Goal: Information Seeking & Learning: Learn about a topic

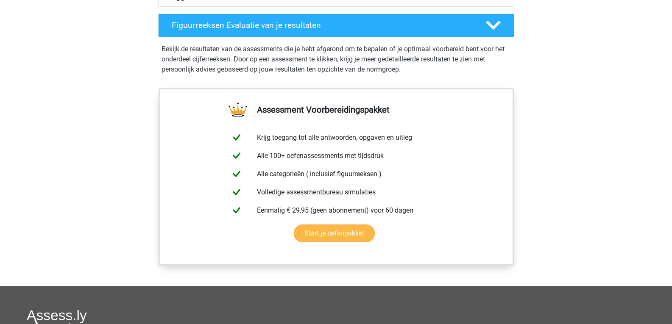
scroll to position [773, 0]
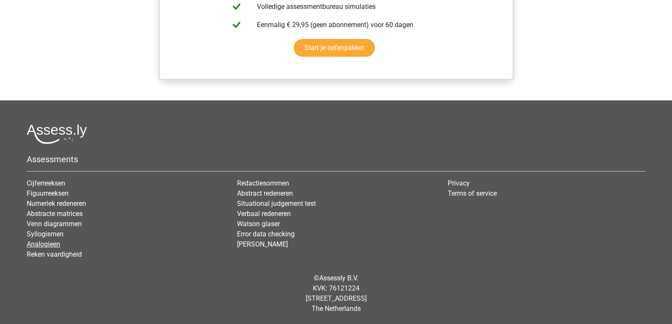
click at [41, 241] on link "Analogieen" at bounding box center [44, 244] width 34 height 8
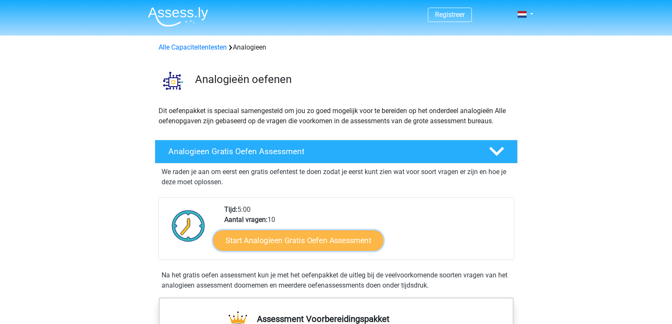
click at [265, 240] on link "Start Analogieen Gratis Oefen Assessment" at bounding box center [298, 240] width 170 height 20
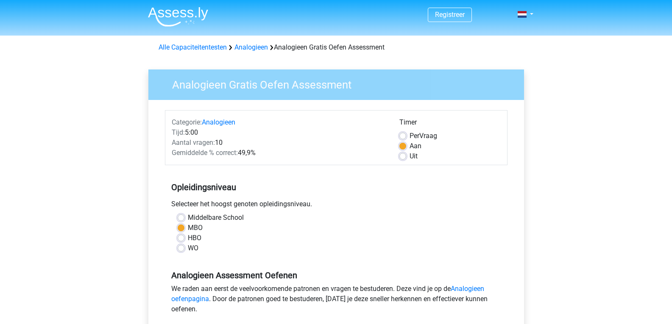
click at [410, 133] on label "Per Vraag" at bounding box center [424, 136] width 28 height 10
click at [403, 133] on input "Per Vraag" at bounding box center [402, 135] width 7 height 8
radio input "true"
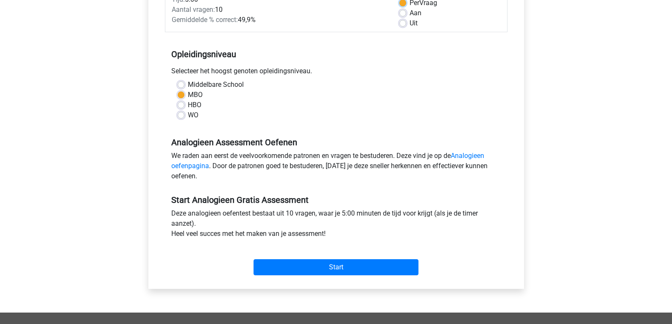
scroll to position [212, 0]
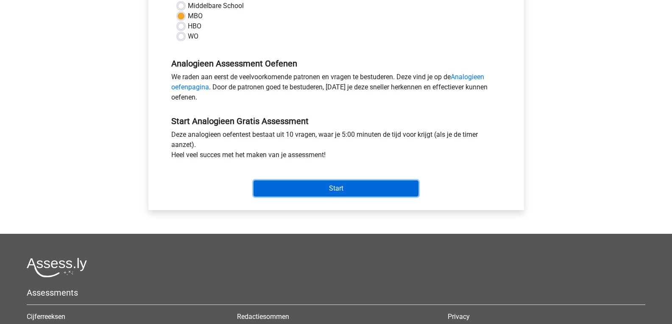
click at [321, 191] on input "Start" at bounding box center [336, 189] width 165 height 16
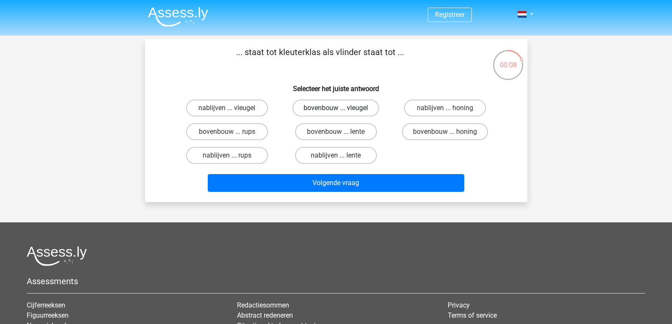
click at [331, 111] on label "bovenbouw ... vleugel" at bounding box center [336, 108] width 87 height 17
click at [336, 111] on input "bovenbouw ... vleugel" at bounding box center [339, 111] width 6 height 6
radio input "true"
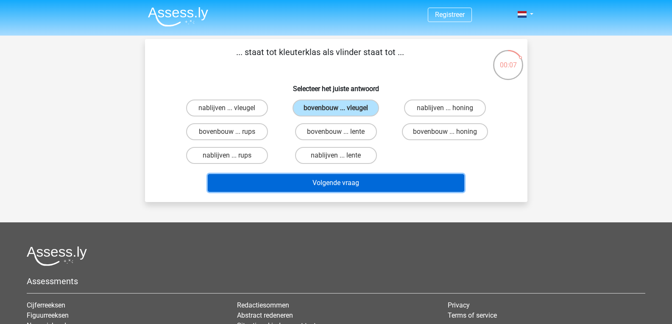
click at [351, 183] on button "Volgende vraag" at bounding box center [336, 183] width 257 height 18
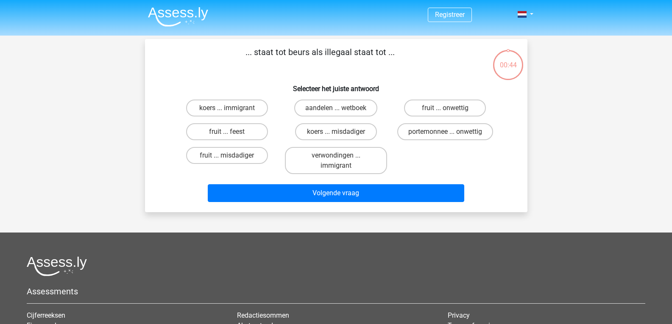
scroll to position [39, 0]
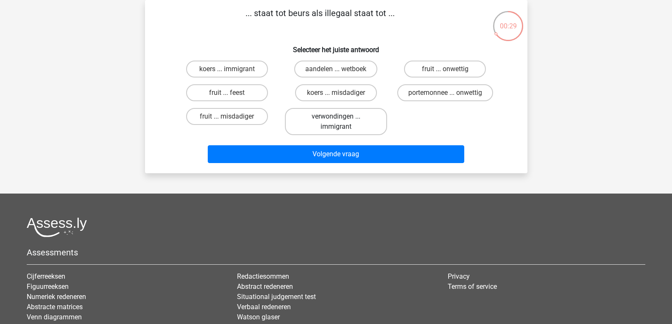
click at [323, 124] on label "verwondingen ... immigrant" at bounding box center [336, 121] width 102 height 27
click at [336, 122] on input "verwondingen ... immigrant" at bounding box center [339, 120] width 6 height 6
radio input "true"
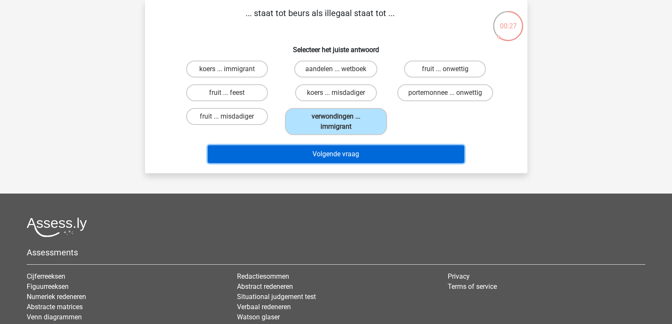
click at [343, 153] on button "Volgende vraag" at bounding box center [336, 154] width 257 height 18
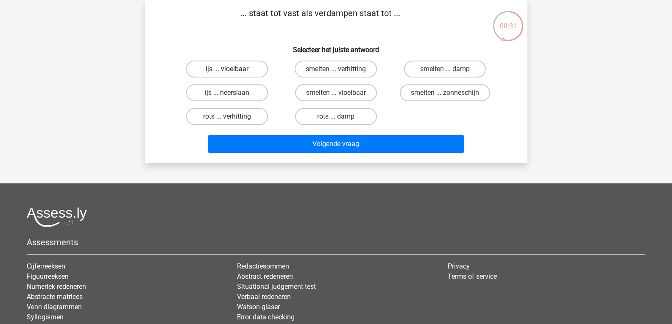
click at [252, 65] on label "ijs ... vloeibaar" at bounding box center [227, 69] width 82 height 17
click at [232, 69] on input "ijs ... vloeibaar" at bounding box center [230, 72] width 6 height 6
radio input "true"
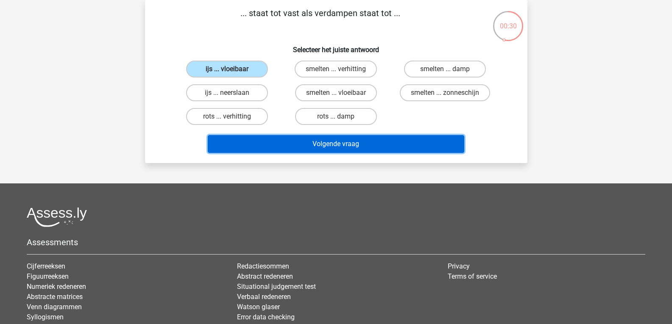
click at [354, 141] on button "Volgende vraag" at bounding box center [336, 144] width 257 height 18
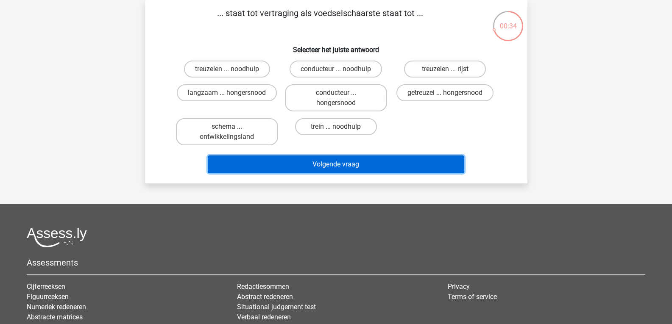
click at [351, 157] on button "Volgende vraag" at bounding box center [336, 165] width 257 height 18
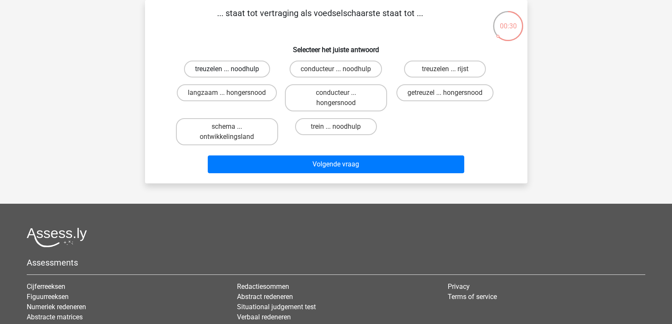
click at [238, 65] on label "treuzelen ... noodhulp" at bounding box center [227, 69] width 86 height 17
click at [232, 69] on input "treuzelen ... noodhulp" at bounding box center [230, 72] width 6 height 6
radio input "true"
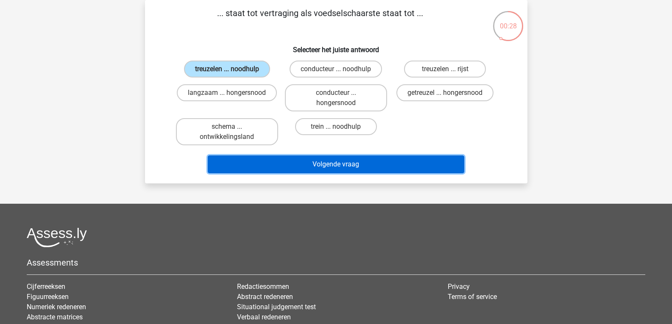
click at [413, 162] on button "Volgende vraag" at bounding box center [336, 165] width 257 height 18
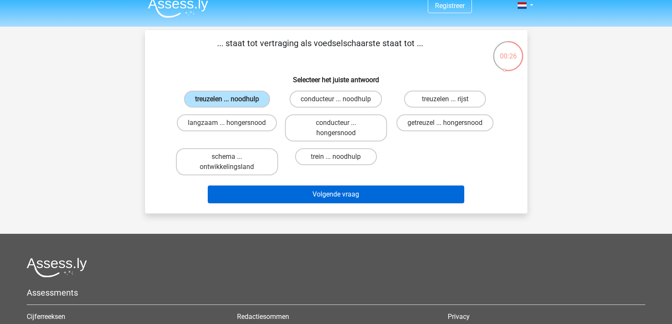
scroll to position [0, 0]
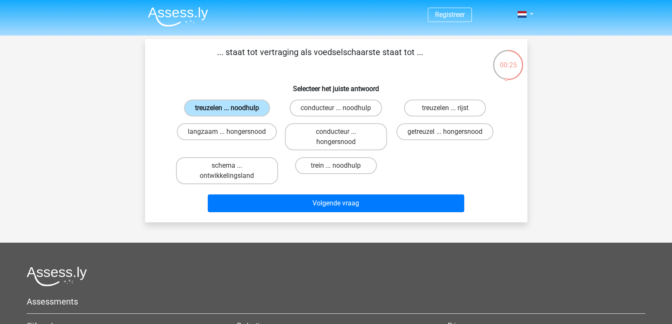
click at [246, 107] on label "treuzelen ... noodhulp" at bounding box center [227, 108] width 86 height 17
click at [232, 108] on input "treuzelen ... noodhulp" at bounding box center [230, 111] width 6 height 6
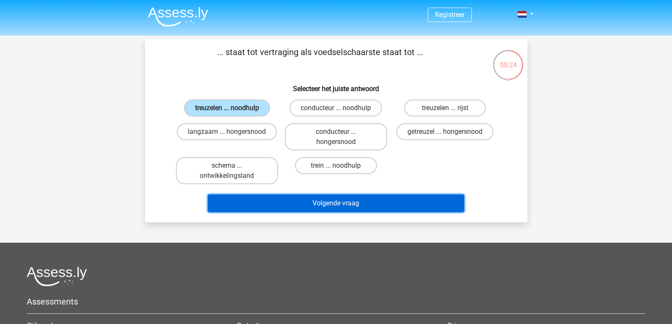
click at [316, 205] on button "Volgende vraag" at bounding box center [336, 204] width 257 height 18
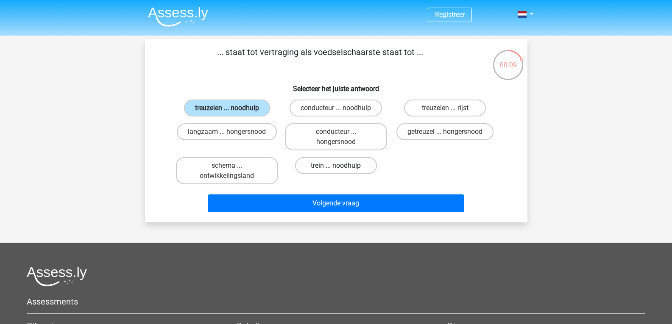
click at [342, 165] on label "trein ... noodhulp" at bounding box center [336, 165] width 82 height 17
click at [341, 166] on input "trein ... noodhulp" at bounding box center [339, 169] width 6 height 6
radio input "true"
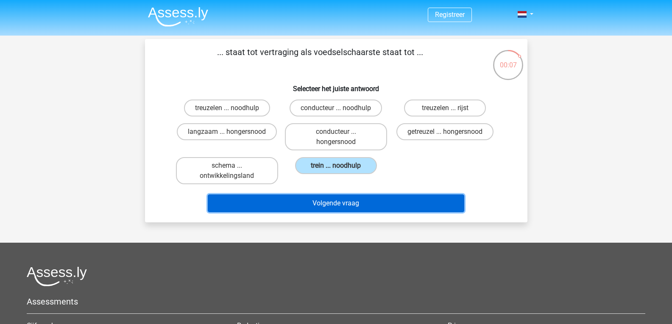
click at [346, 198] on button "Volgende vraag" at bounding box center [336, 204] width 257 height 18
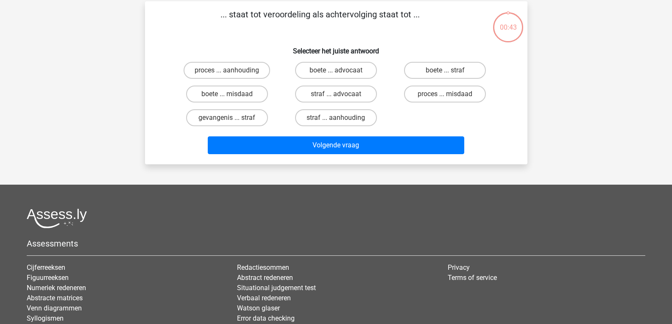
scroll to position [39, 0]
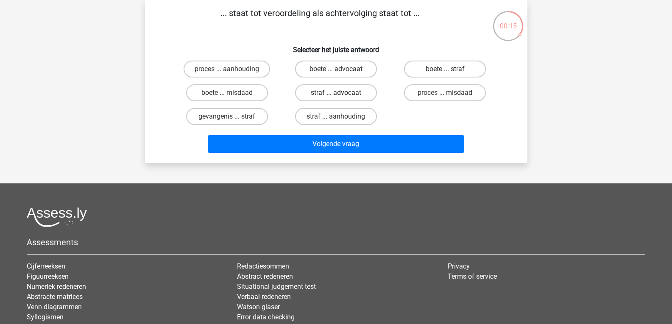
click at [330, 92] on label "straf ... advocaat" at bounding box center [336, 92] width 82 height 17
click at [336, 93] on input "straf ... advocaat" at bounding box center [339, 96] width 6 height 6
radio input "true"
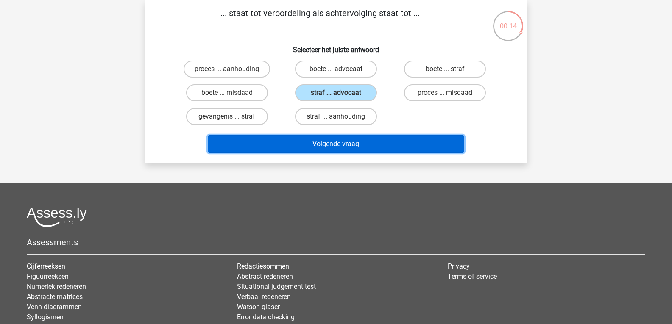
click at [341, 146] on button "Volgende vraag" at bounding box center [336, 144] width 257 height 18
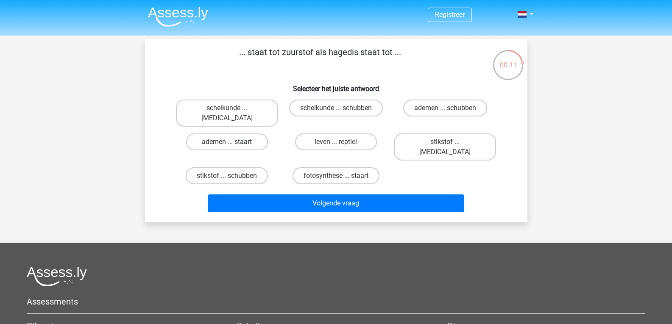
click at [213, 135] on label "ademen ... staart" at bounding box center [227, 142] width 82 height 17
click at [227, 142] on input "ademen ... staart" at bounding box center [230, 145] width 6 height 6
radio input "true"
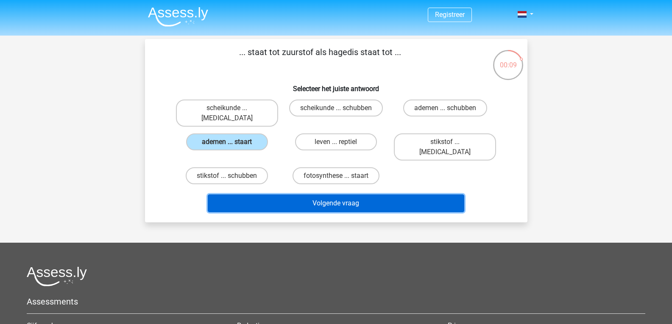
click at [325, 195] on button "Volgende vraag" at bounding box center [336, 204] width 257 height 18
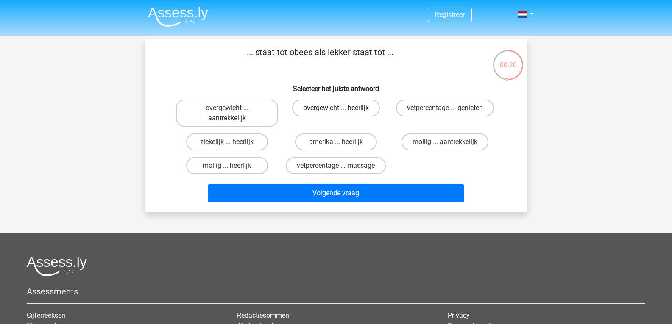
click at [344, 108] on label "overgewicht ... heerlijk" at bounding box center [336, 108] width 88 height 17
click at [341, 108] on input "overgewicht ... heerlijk" at bounding box center [339, 111] width 6 height 6
radio input "true"
click at [368, 180] on div "Volgende vraag" at bounding box center [336, 192] width 355 height 28
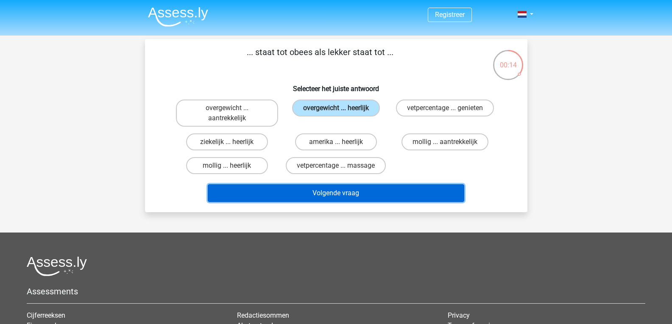
click at [375, 198] on button "Volgende vraag" at bounding box center [336, 193] width 257 height 18
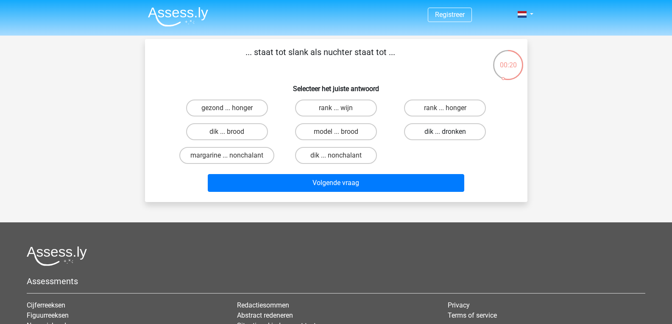
click at [458, 131] on label "dik ... dronken" at bounding box center [445, 131] width 82 height 17
click at [451, 132] on input "dik ... dronken" at bounding box center [448, 135] width 6 height 6
radio input "true"
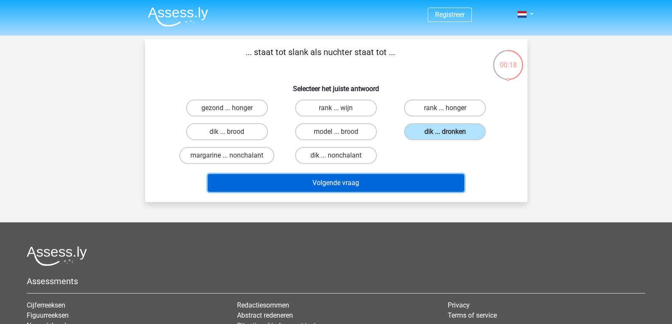
click at [410, 181] on button "Volgende vraag" at bounding box center [336, 183] width 257 height 18
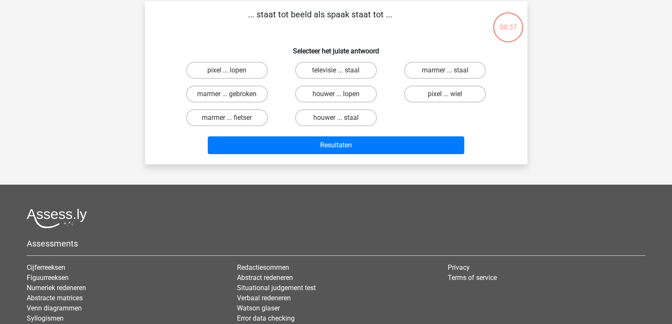
scroll to position [39, 0]
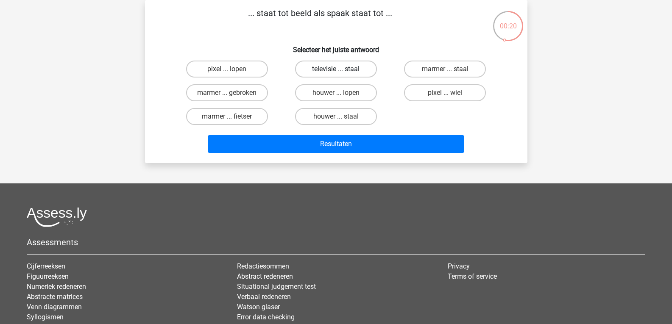
click at [335, 63] on label "televisie ... staal" at bounding box center [336, 69] width 82 height 17
click at [336, 69] on input "televisie ... staal" at bounding box center [339, 72] width 6 height 6
radio input "true"
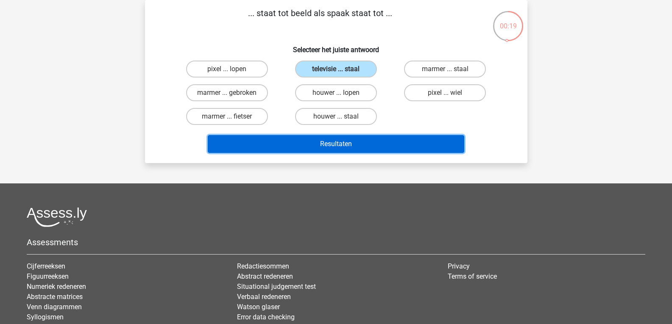
click at [330, 145] on button "Resultaten" at bounding box center [336, 144] width 257 height 18
